Goal: Task Accomplishment & Management: Complete application form

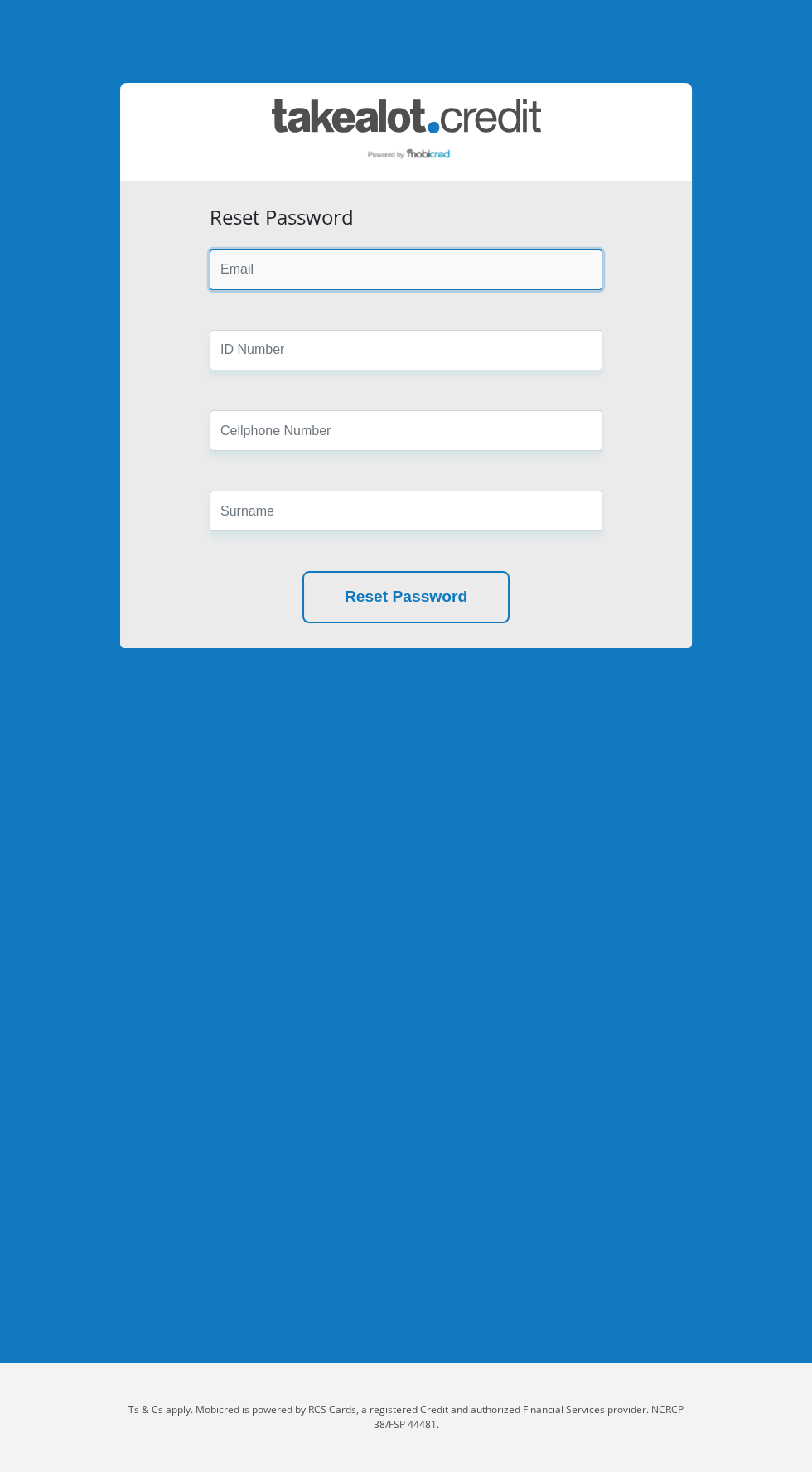
click at [259, 270] on input "email" at bounding box center [406, 269] width 393 height 40
click at [278, 270] on input "email" at bounding box center [406, 269] width 393 height 40
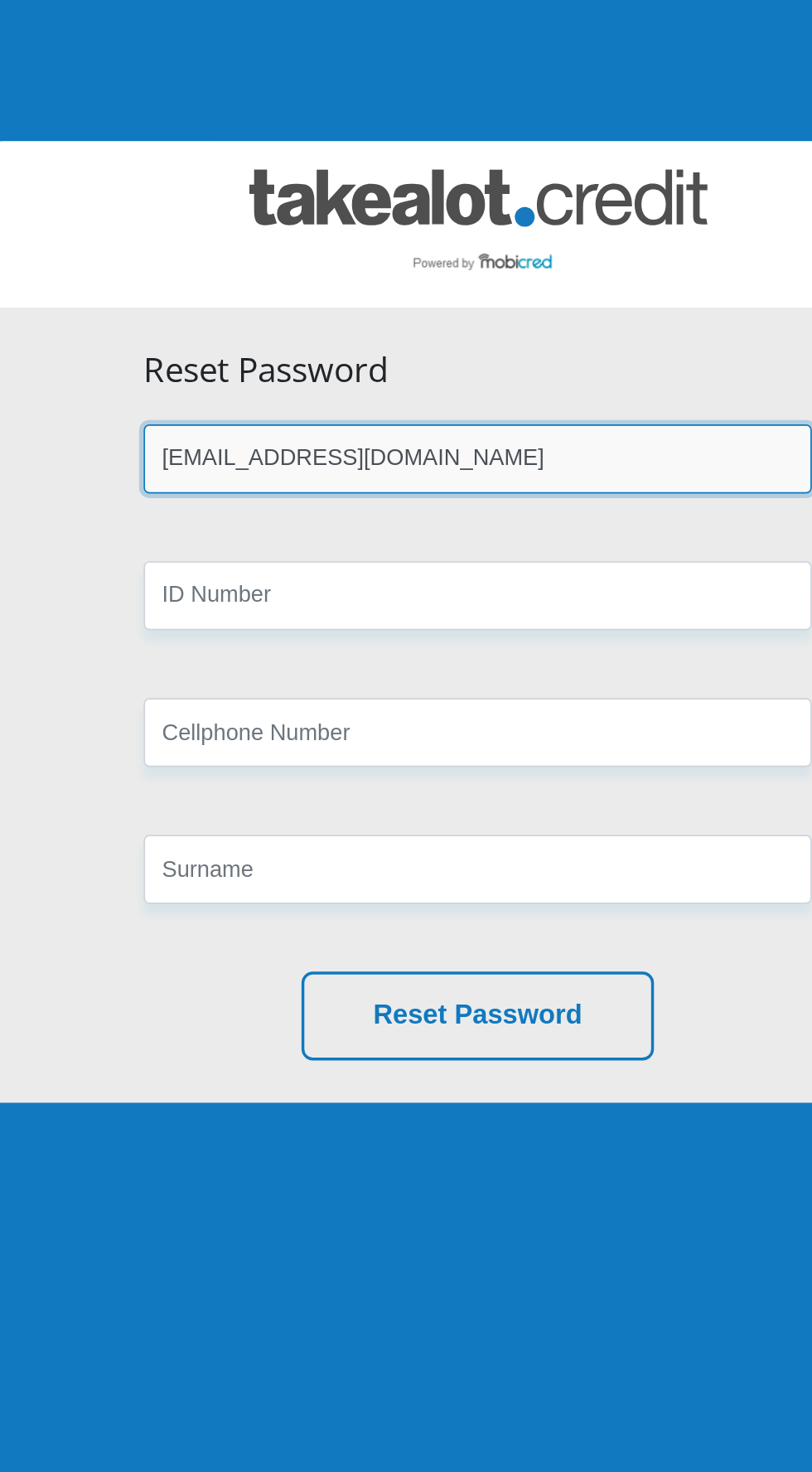
type input "[EMAIL_ADDRESS][DOMAIN_NAME]"
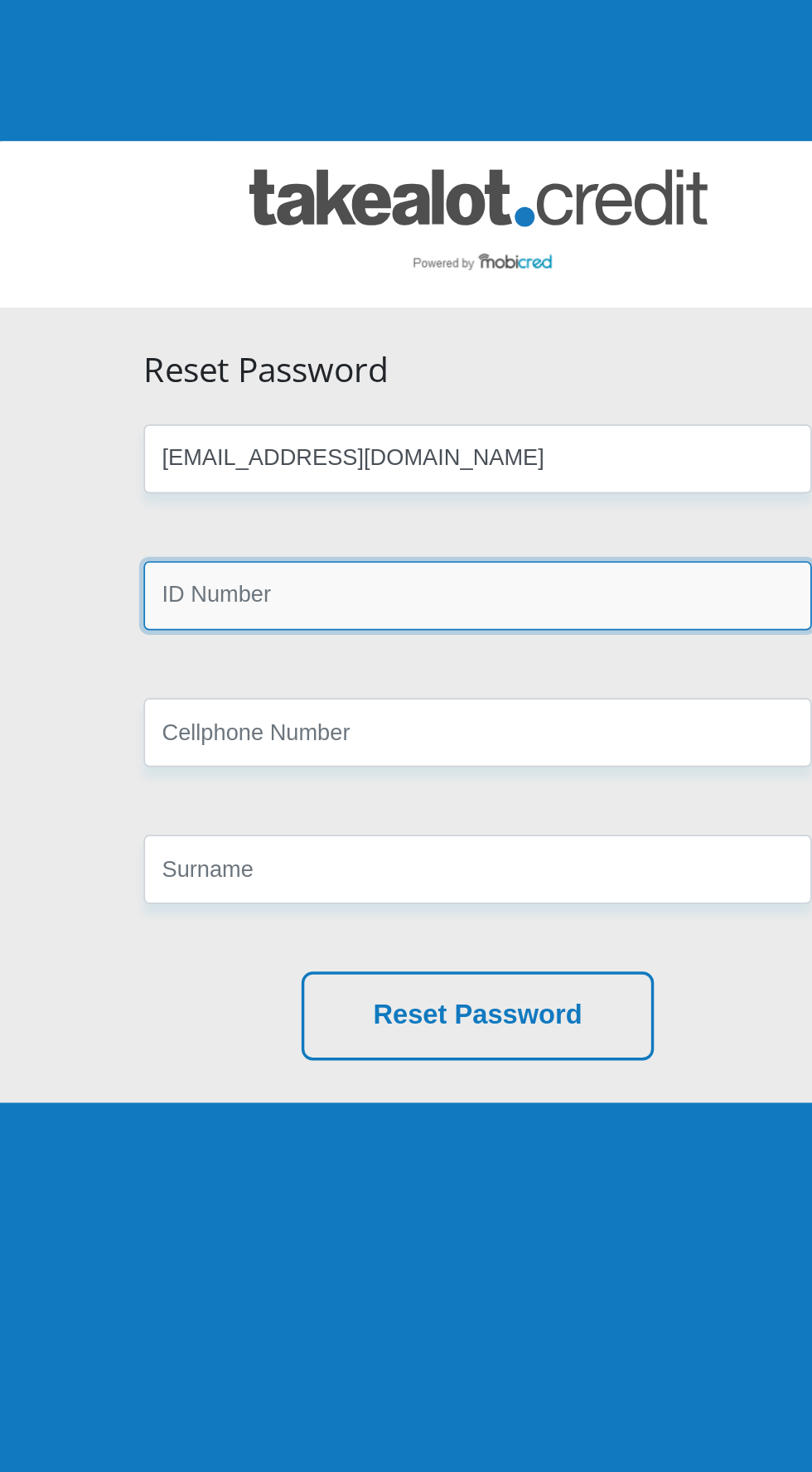
click at [235, 354] on input "text" at bounding box center [406, 349] width 393 height 40
type input "830816012080"
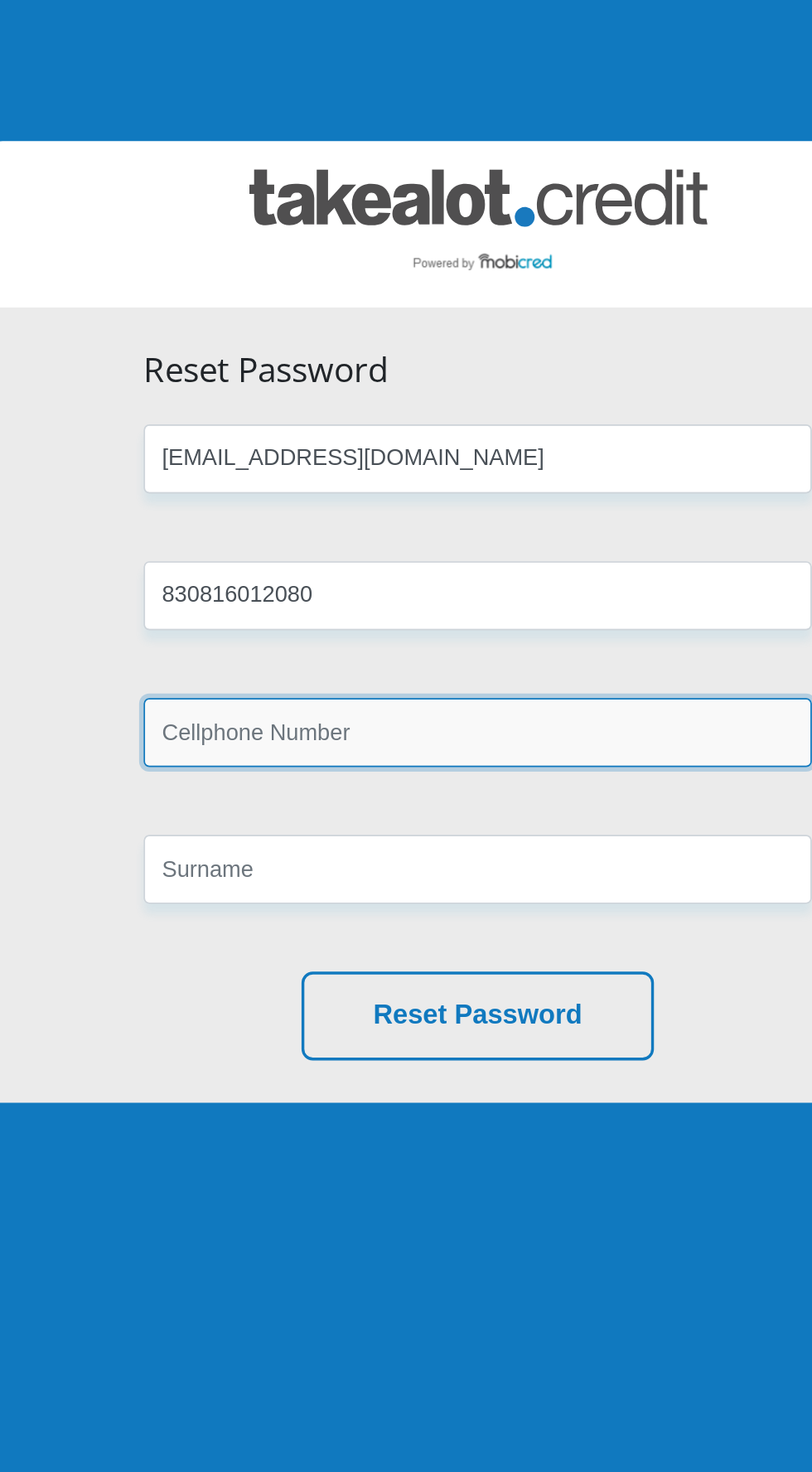
click at [264, 432] on input "text" at bounding box center [406, 430] width 393 height 40
click at [239, 448] on input "text" at bounding box center [406, 430] width 393 height 40
type input "0833459853"
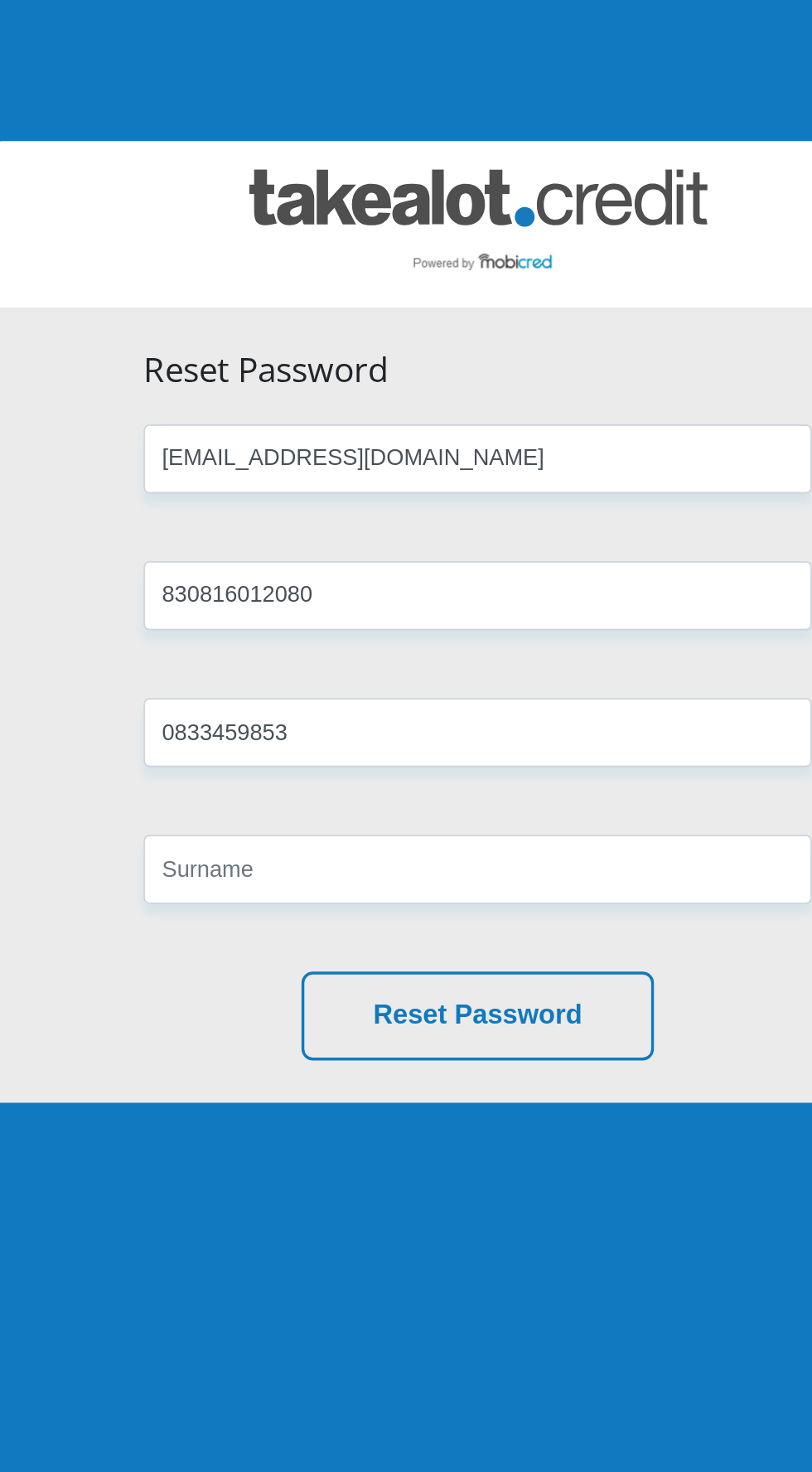
type input "Home"
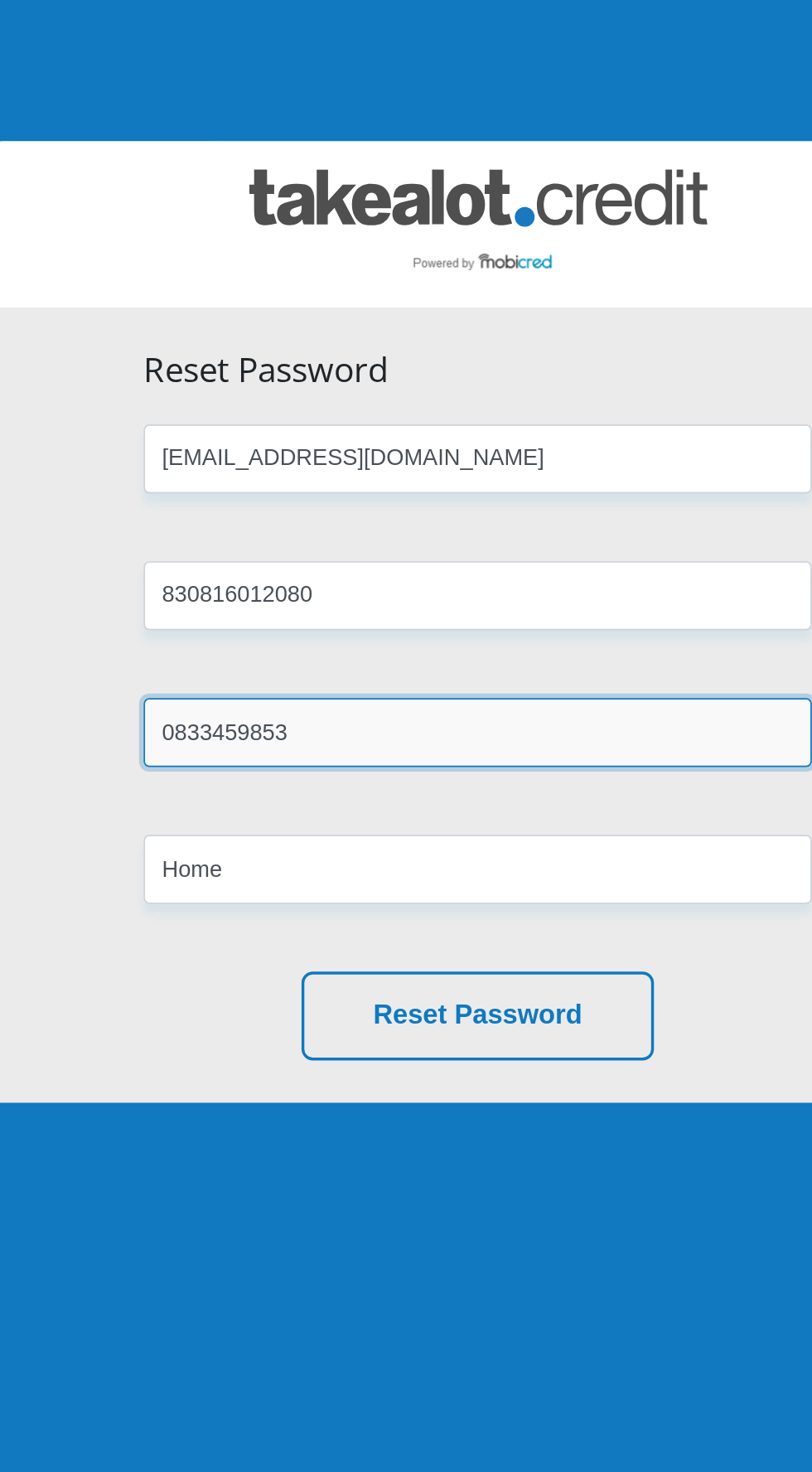
click at [302, 425] on input "0833459853" at bounding box center [406, 430] width 393 height 40
type input "0"
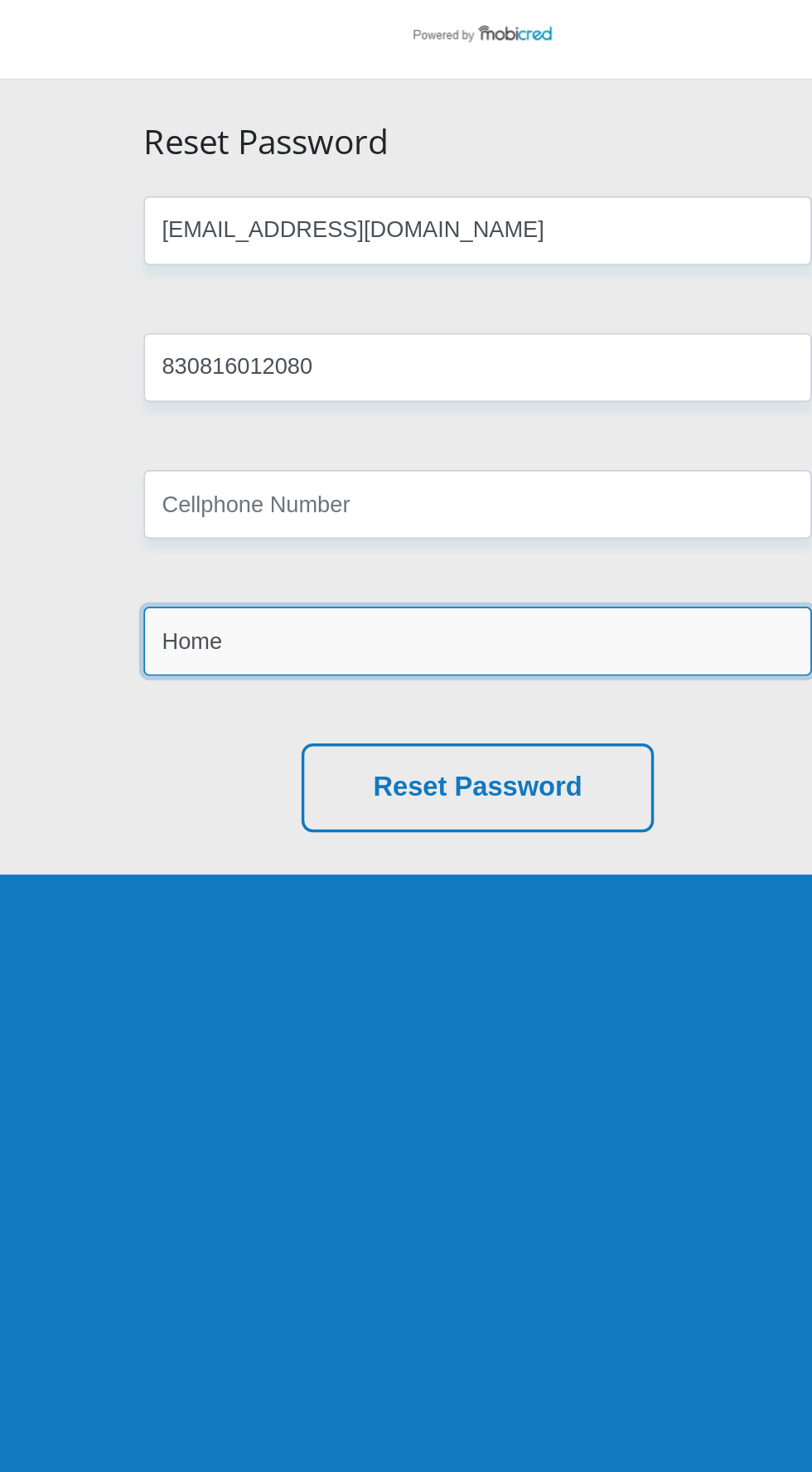
click at [255, 505] on input "Home" at bounding box center [406, 510] width 393 height 40
type input "H"
type input "Lekoloane"
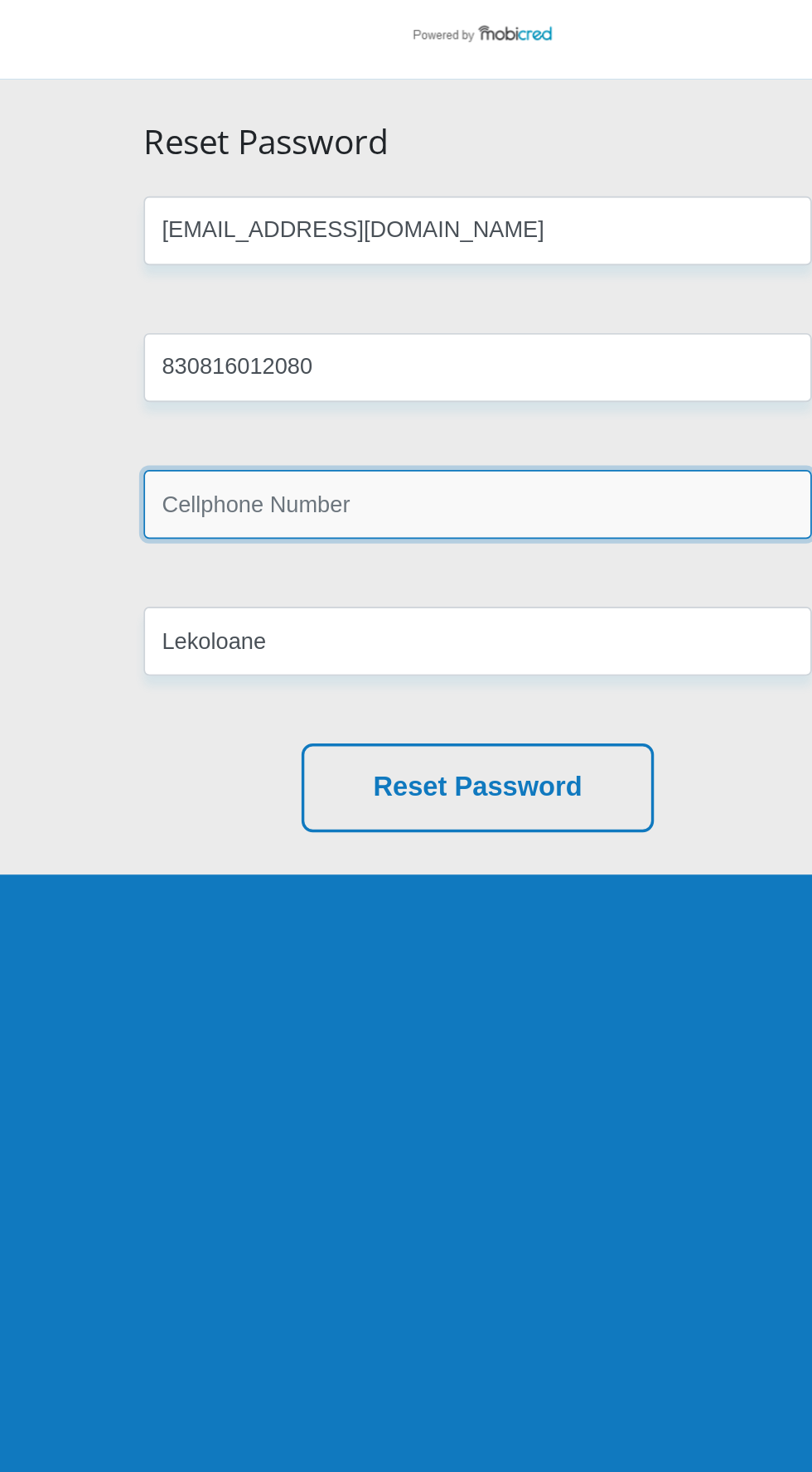
click at [251, 437] on input "text" at bounding box center [406, 430] width 393 height 40
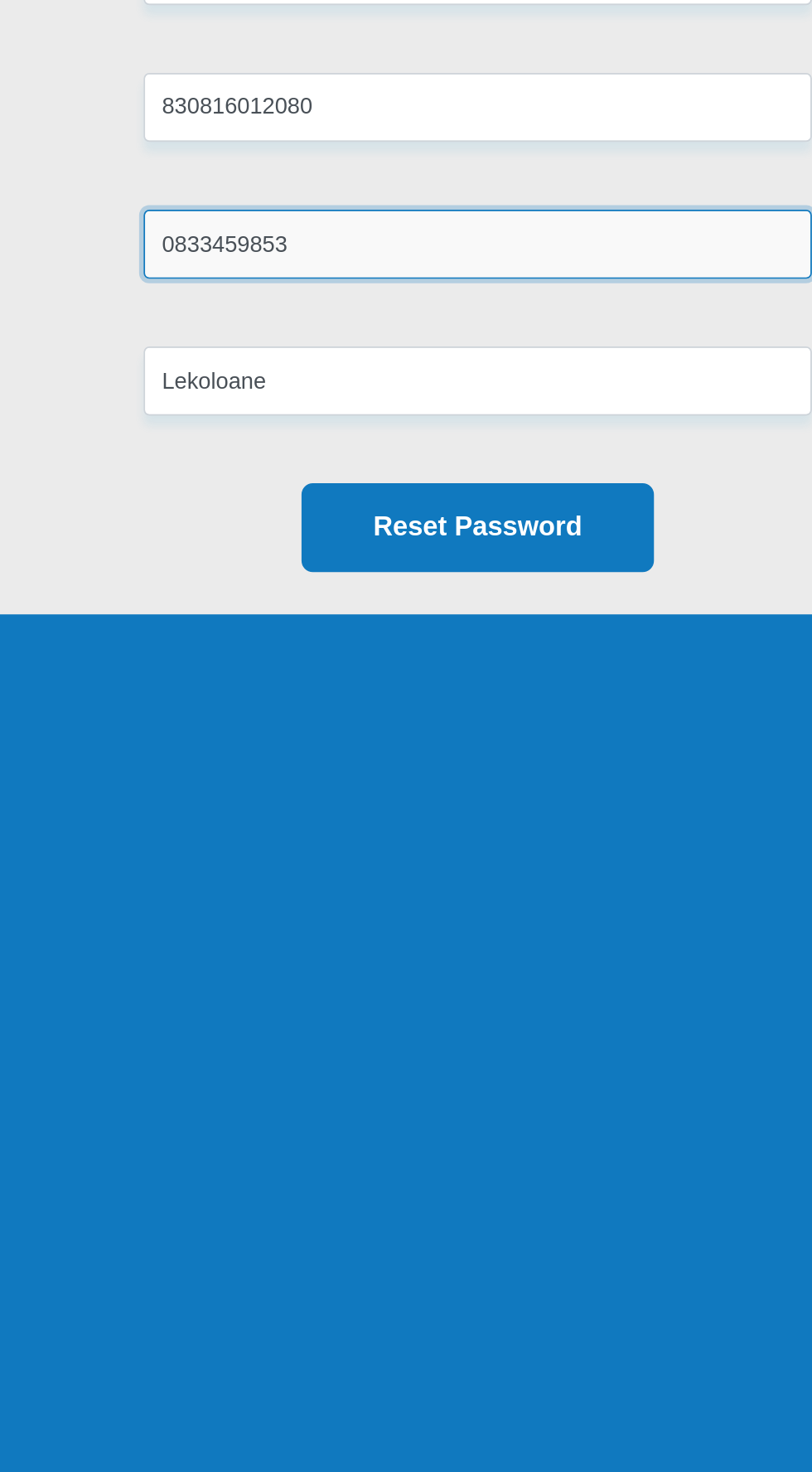
type input "0833459853"
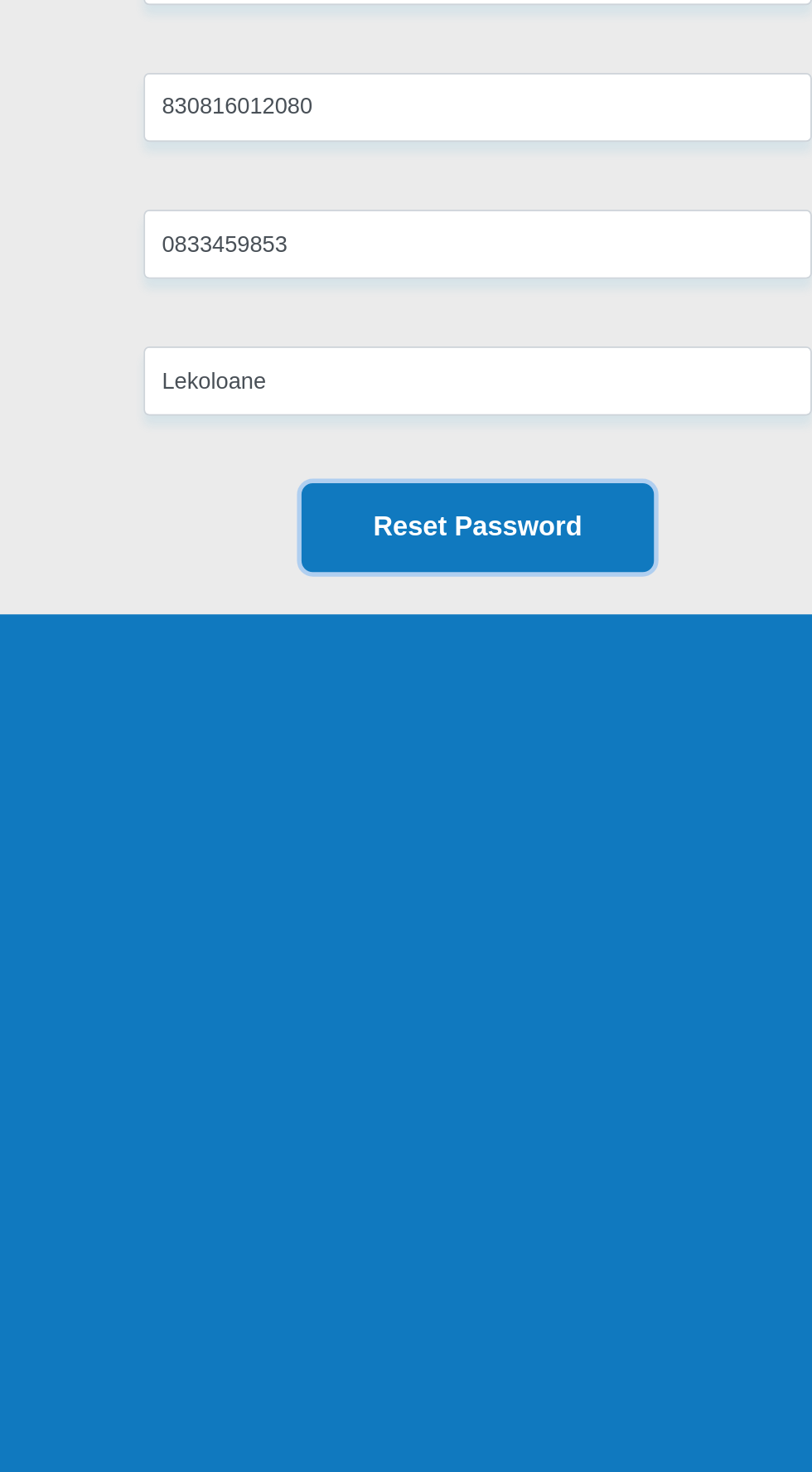
click at [343, 610] on button "Reset Password" at bounding box center [406, 597] width 207 height 52
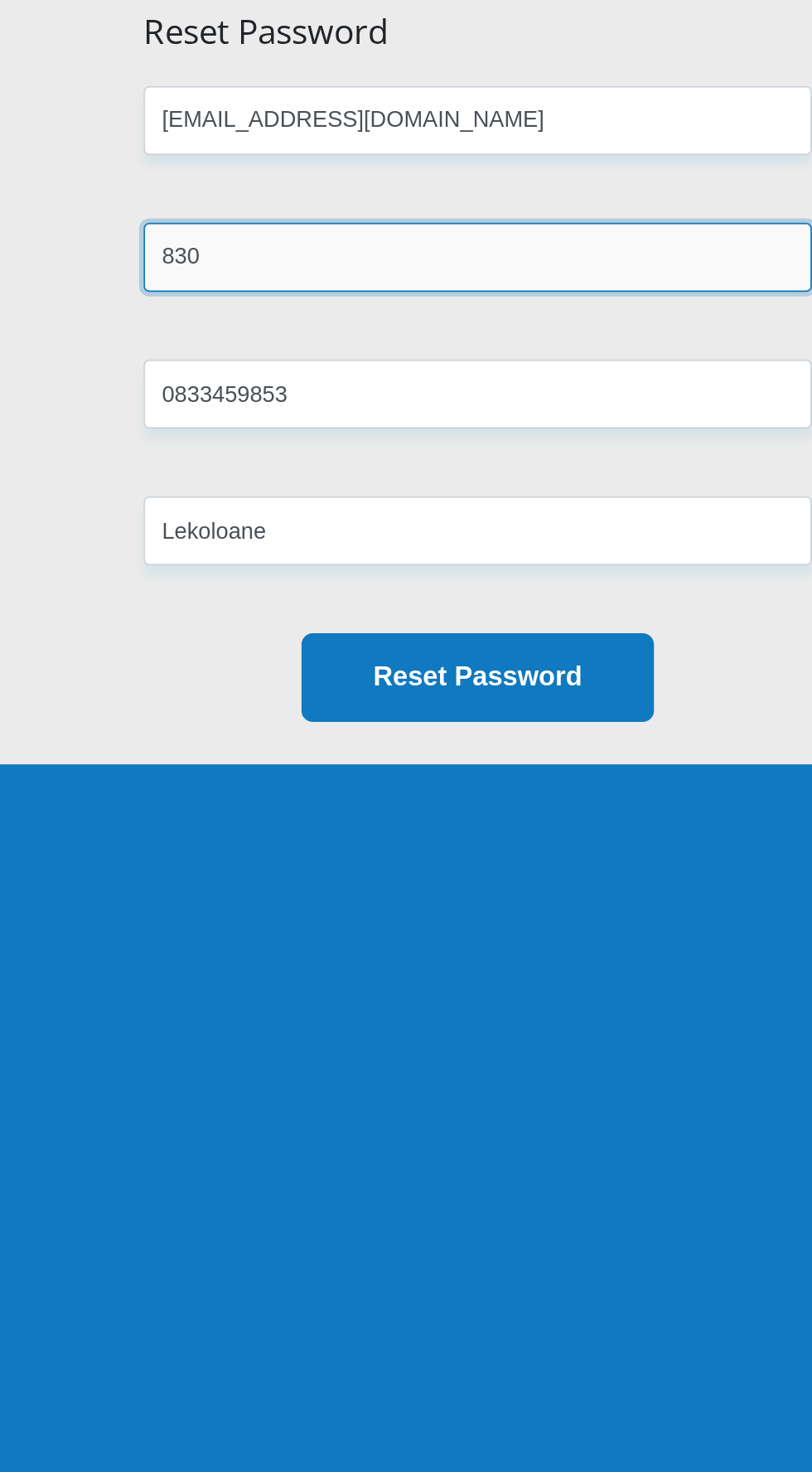
type input "83"
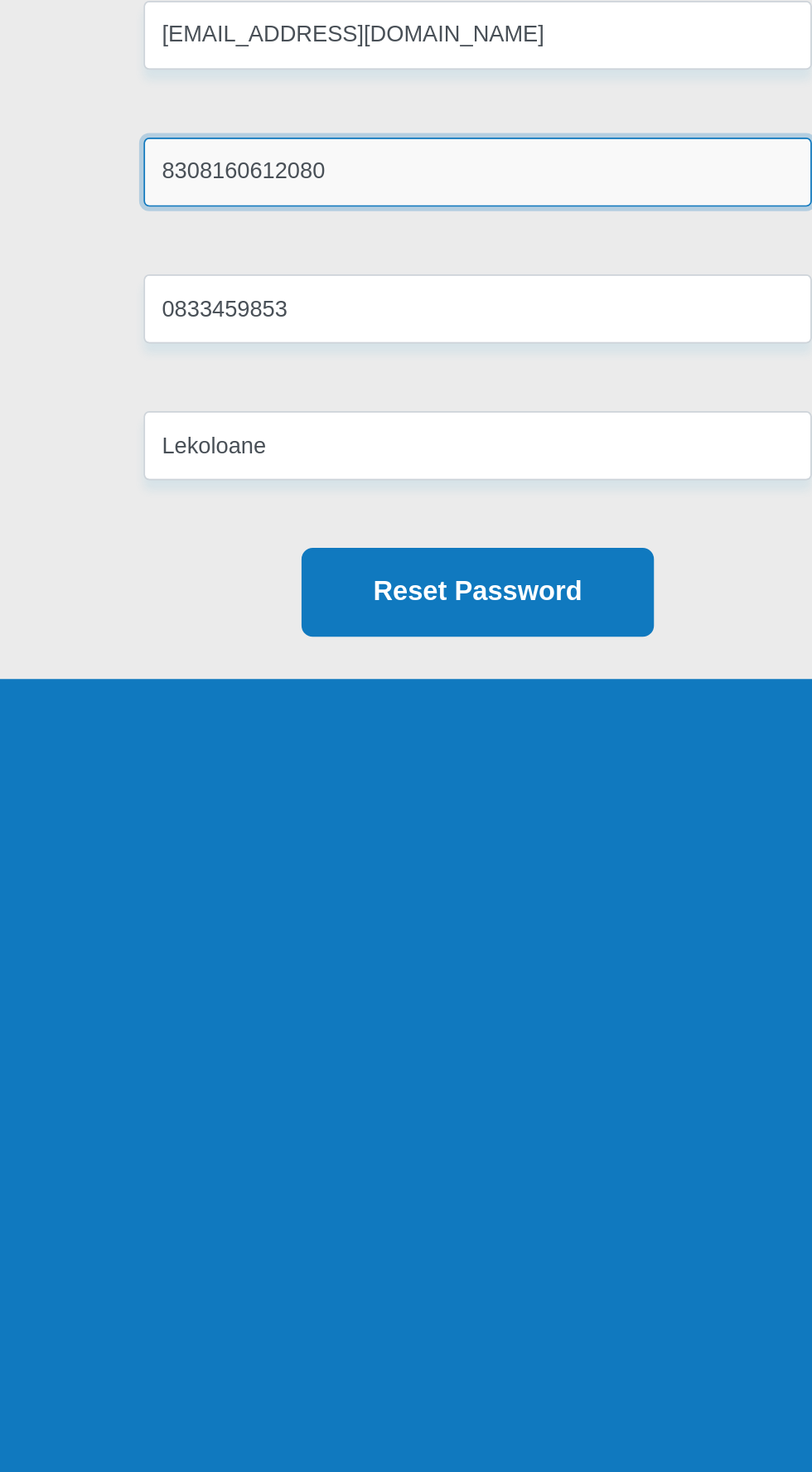
type input "8308160612080"
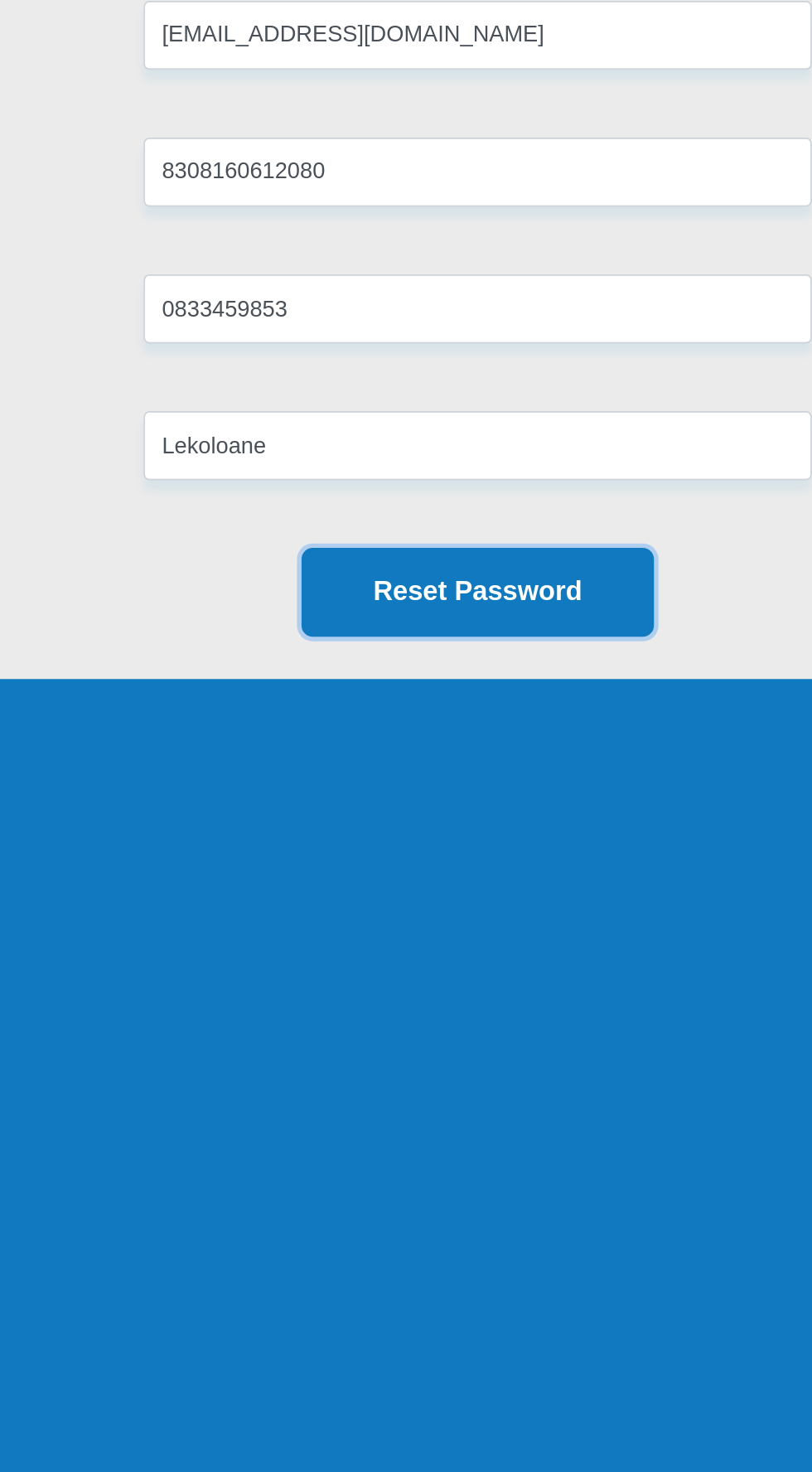
click at [374, 615] on button "Reset Password" at bounding box center [406, 597] width 207 height 52
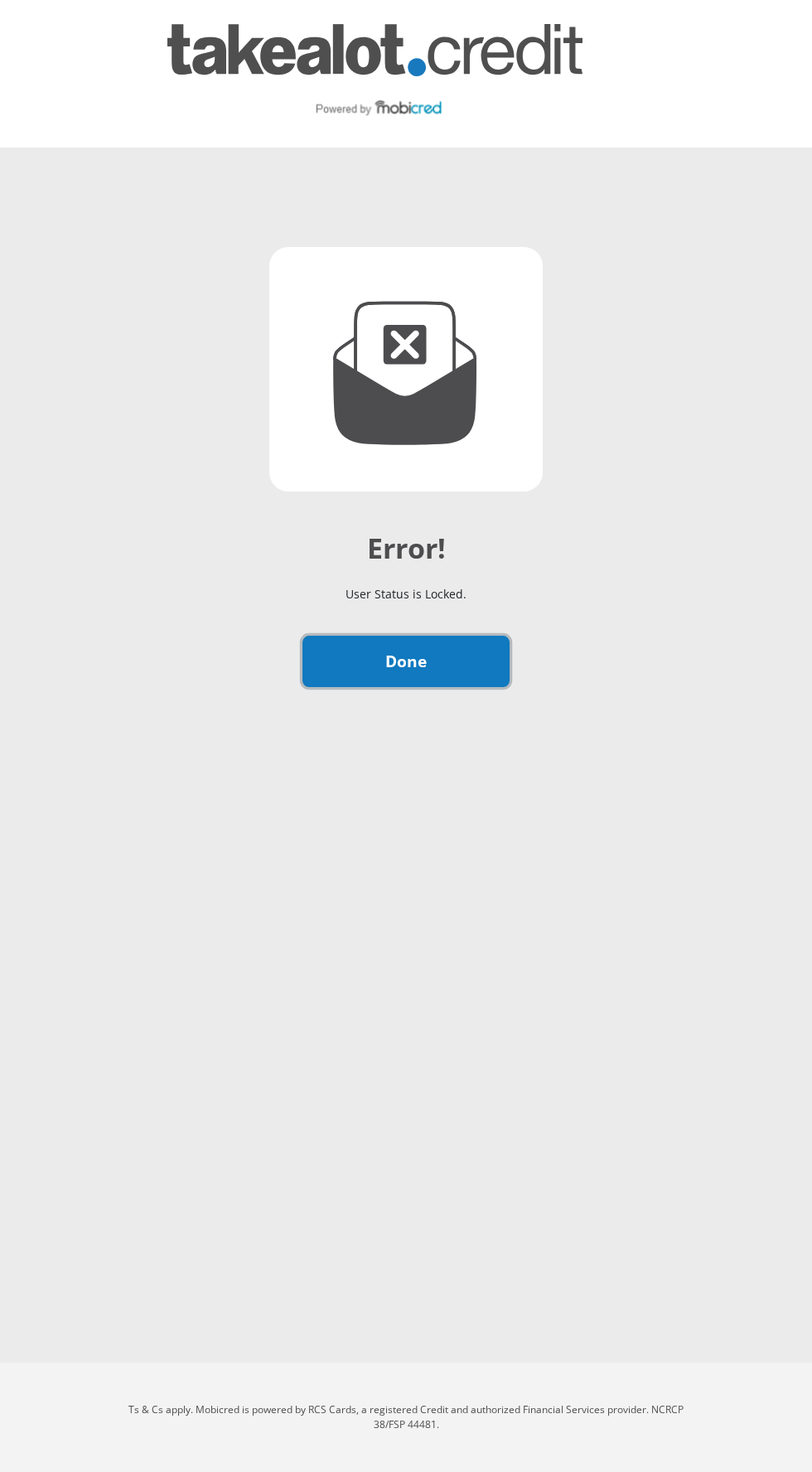
click at [339, 683] on link "Done" at bounding box center [406, 661] width 207 height 52
